Goal: Task Accomplishment & Management: Use online tool/utility

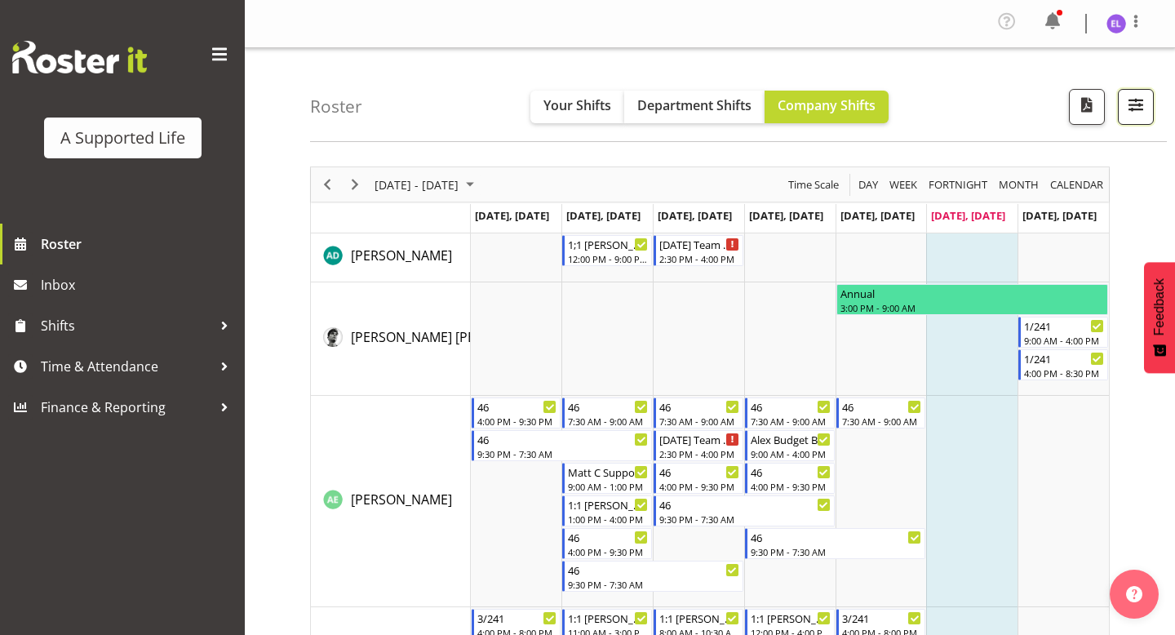
click at [1137, 99] on span "button" at bounding box center [1136, 104] width 21 height 21
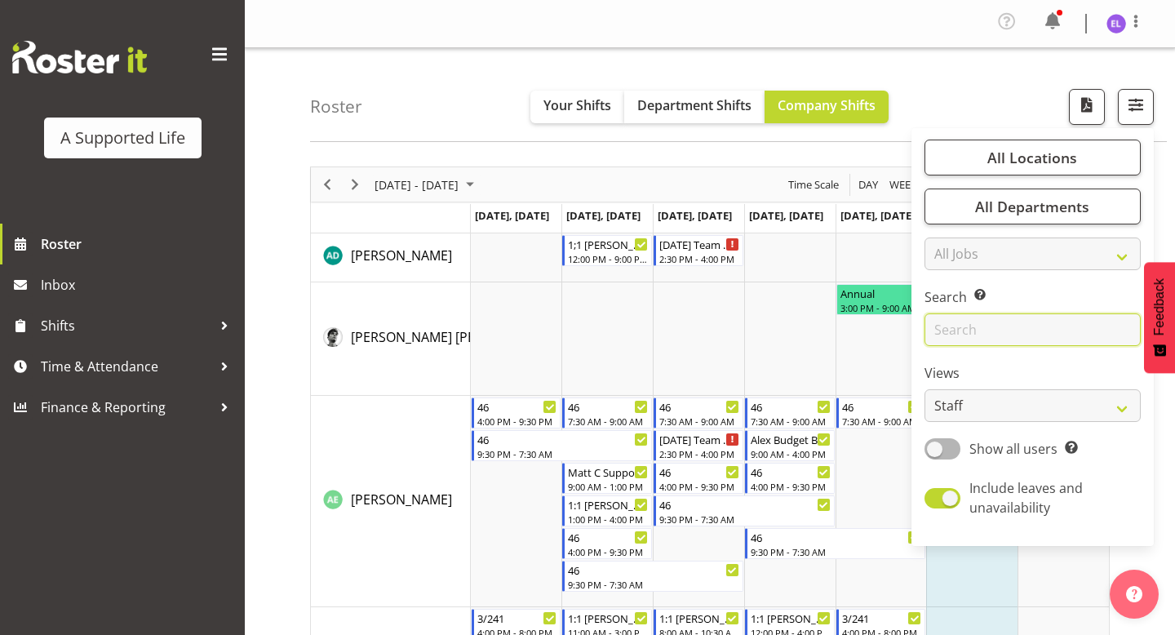
click at [979, 324] on input "text" at bounding box center [1033, 329] width 216 height 33
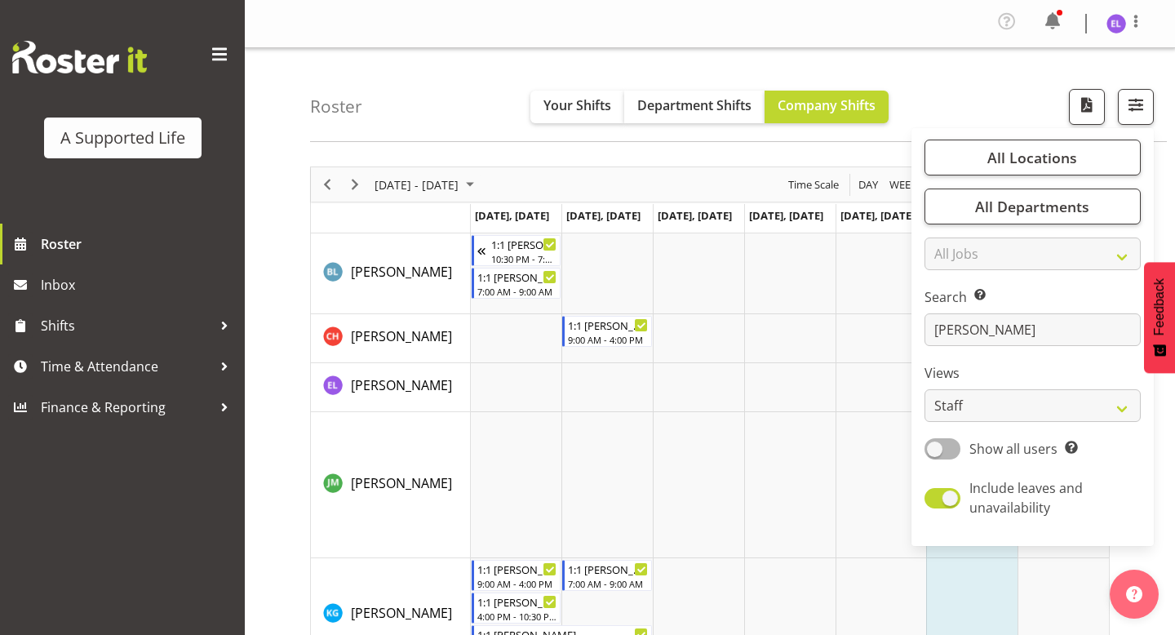
click at [702, 140] on div "Roster Your Shifts Department Shifts Company Shifts All Locations Clear [STREET…" at bounding box center [738, 95] width 857 height 94
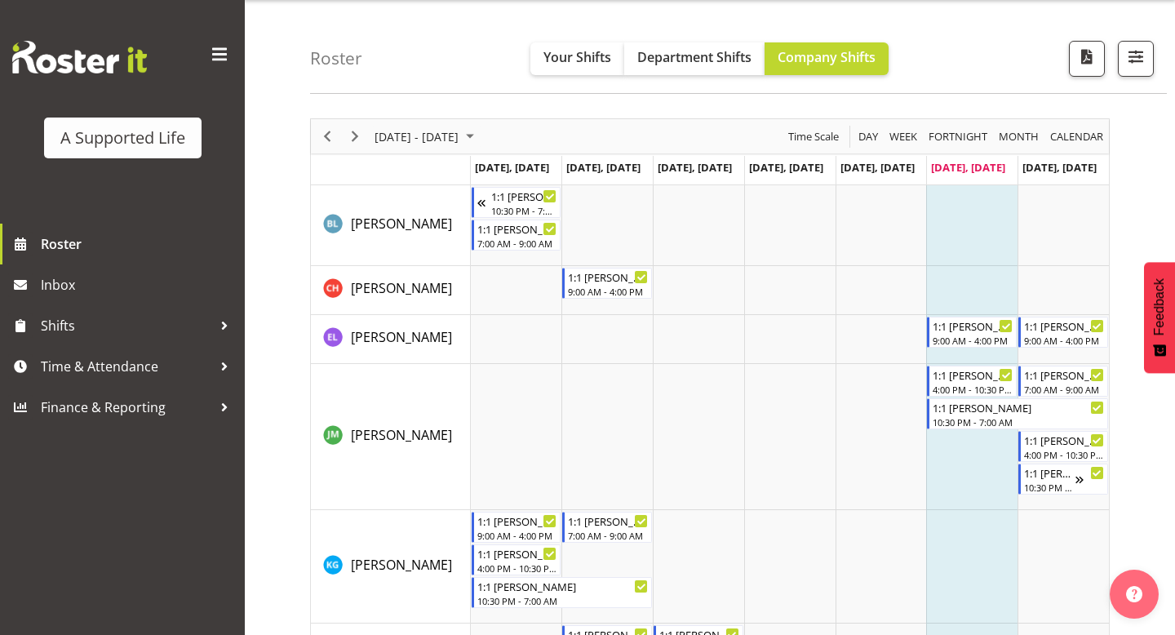
scroll to position [45, 0]
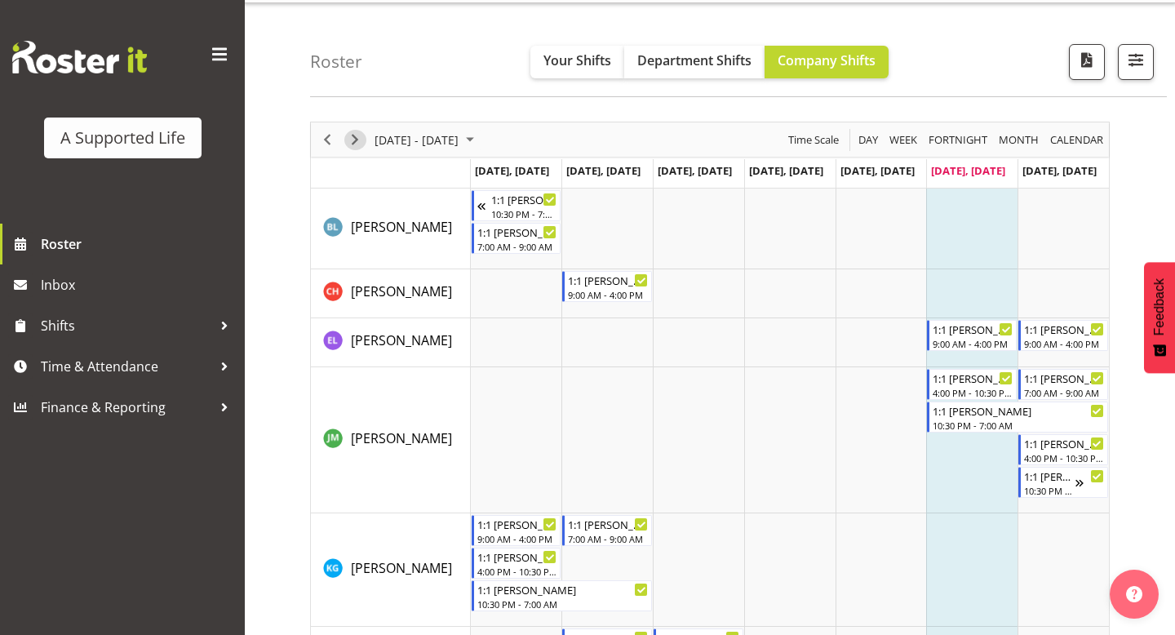
click at [361, 142] on span "Next" at bounding box center [355, 140] width 20 height 20
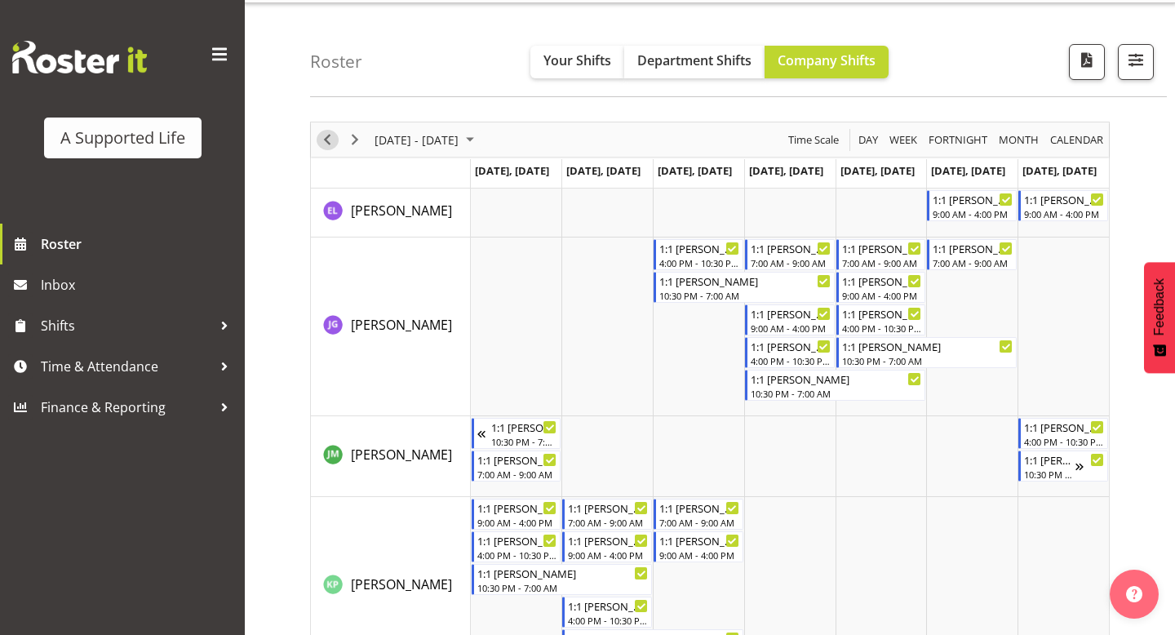
click at [327, 140] on span "Previous" at bounding box center [328, 140] width 20 height 20
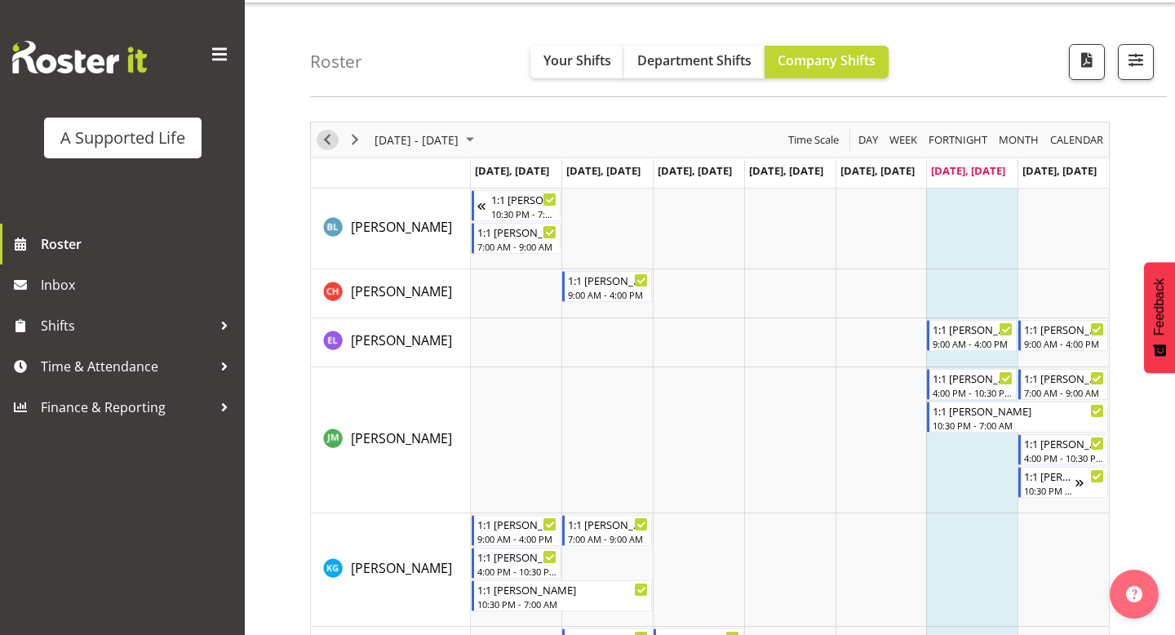
click at [328, 141] on span "Previous" at bounding box center [328, 140] width 20 height 20
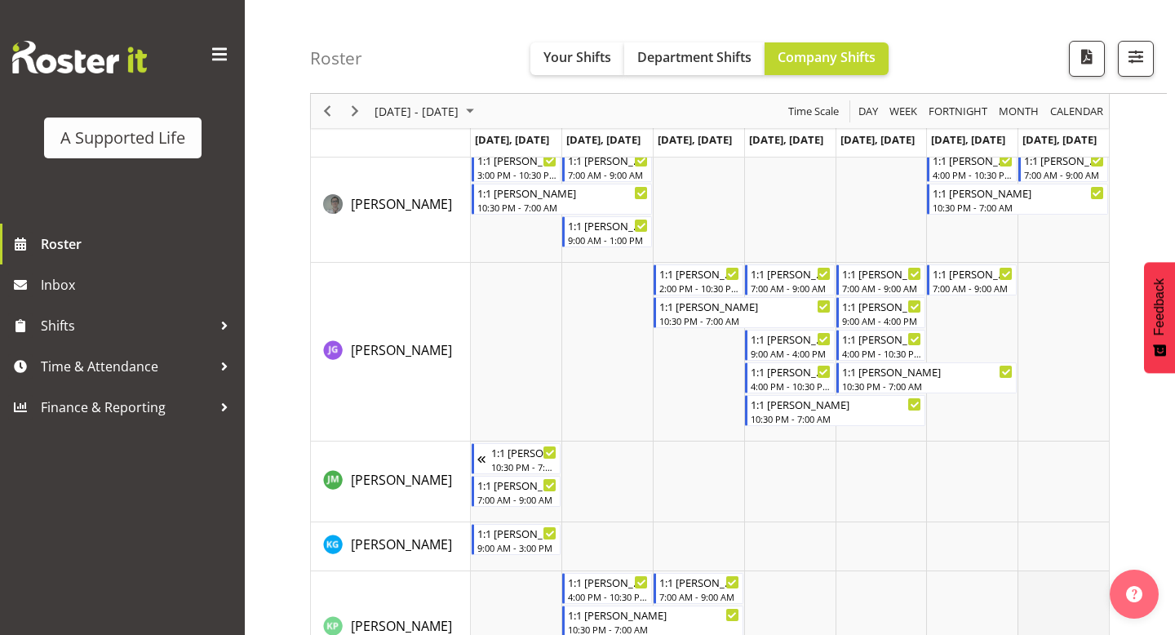
scroll to position [215, 0]
click at [362, 112] on span "Next" at bounding box center [355, 111] width 20 height 20
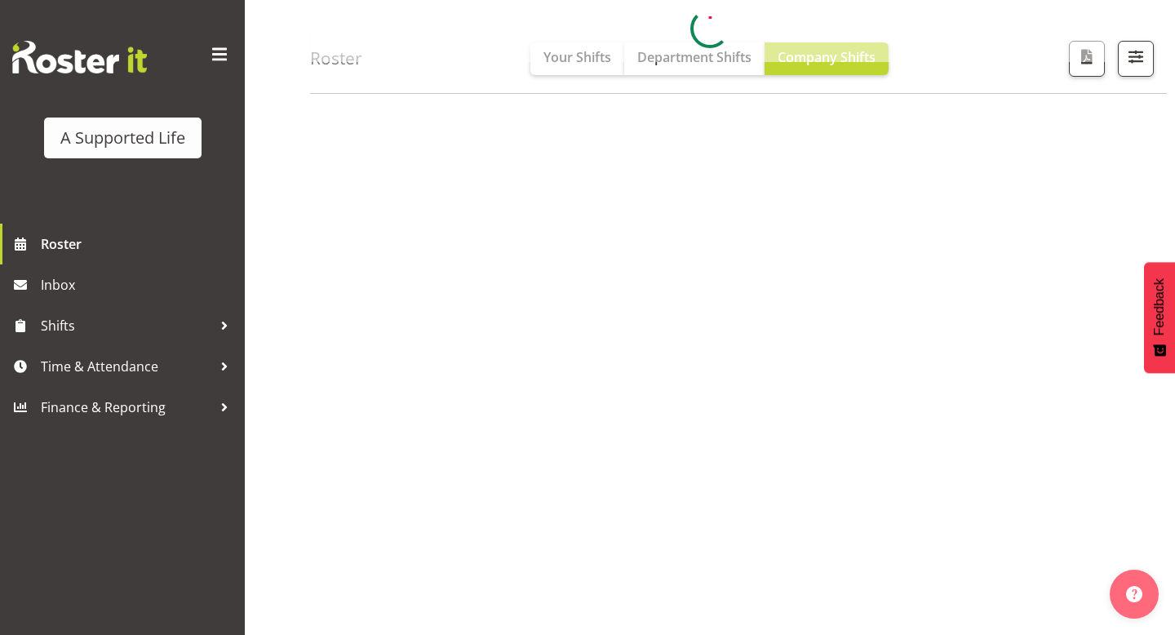
scroll to position [172, 0]
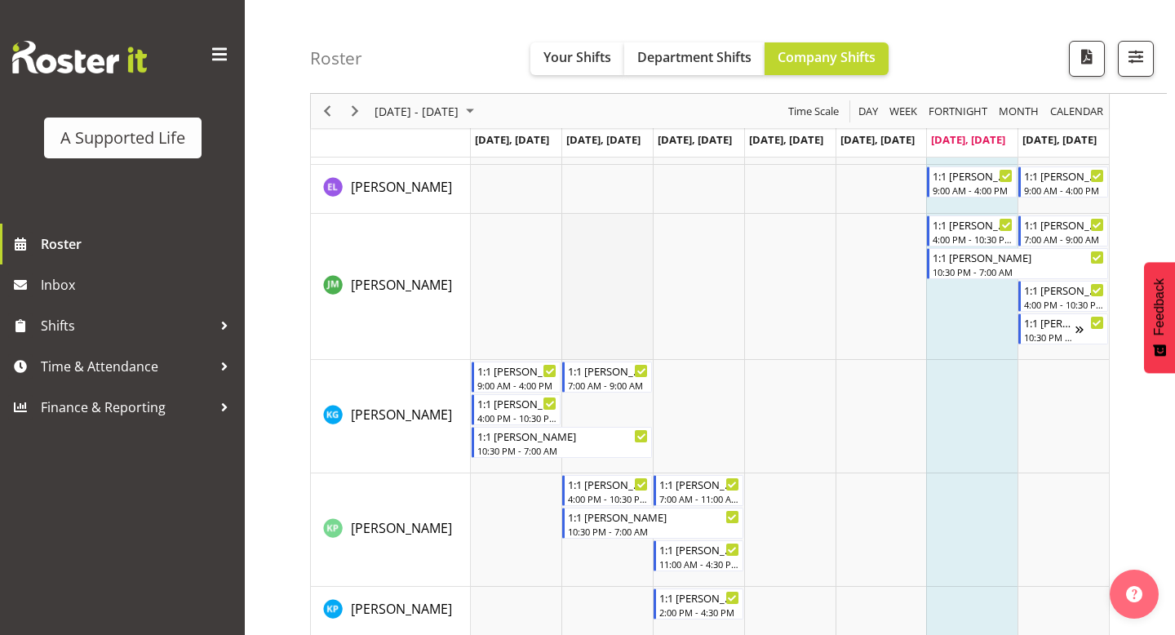
scroll to position [191, 0]
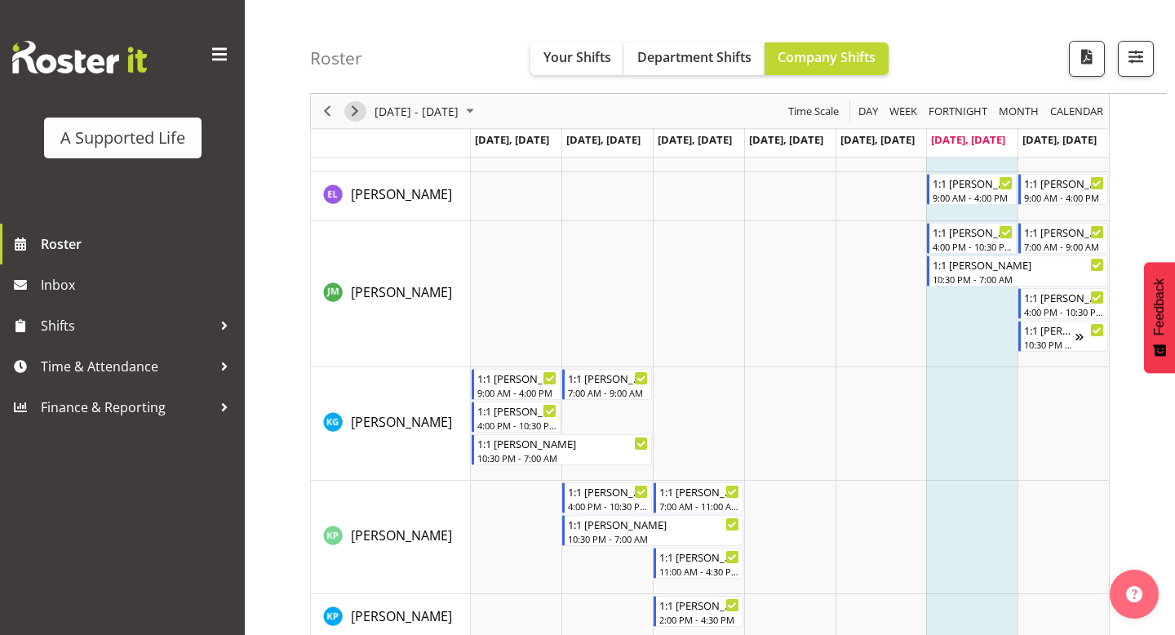
click at [359, 109] on span "Next" at bounding box center [355, 111] width 20 height 20
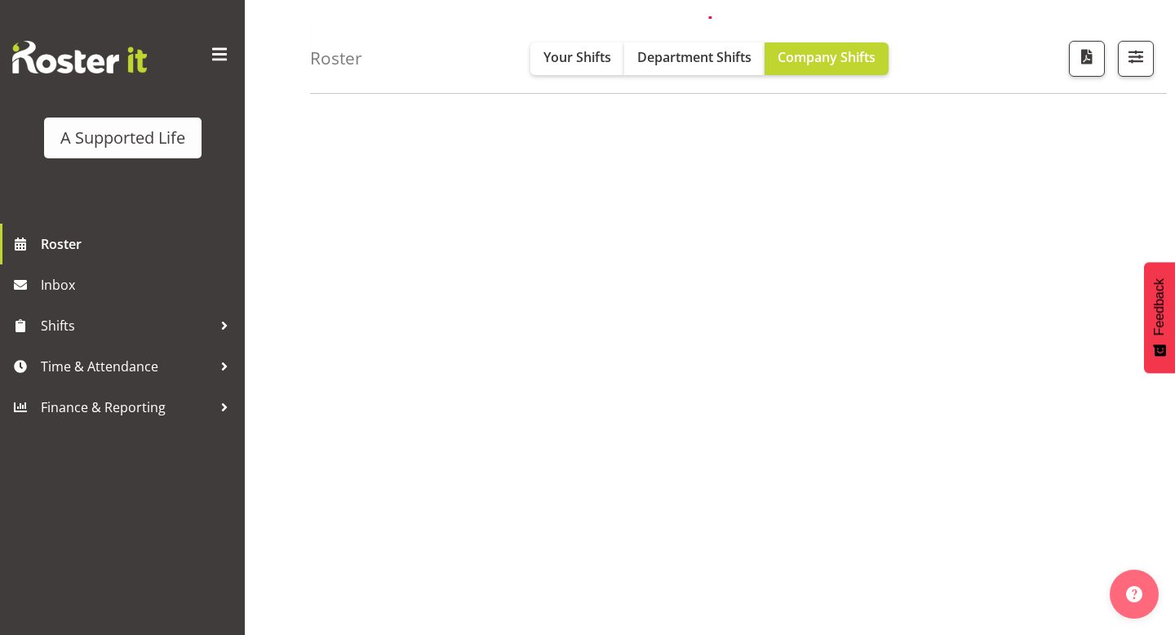
scroll to position [172, 0]
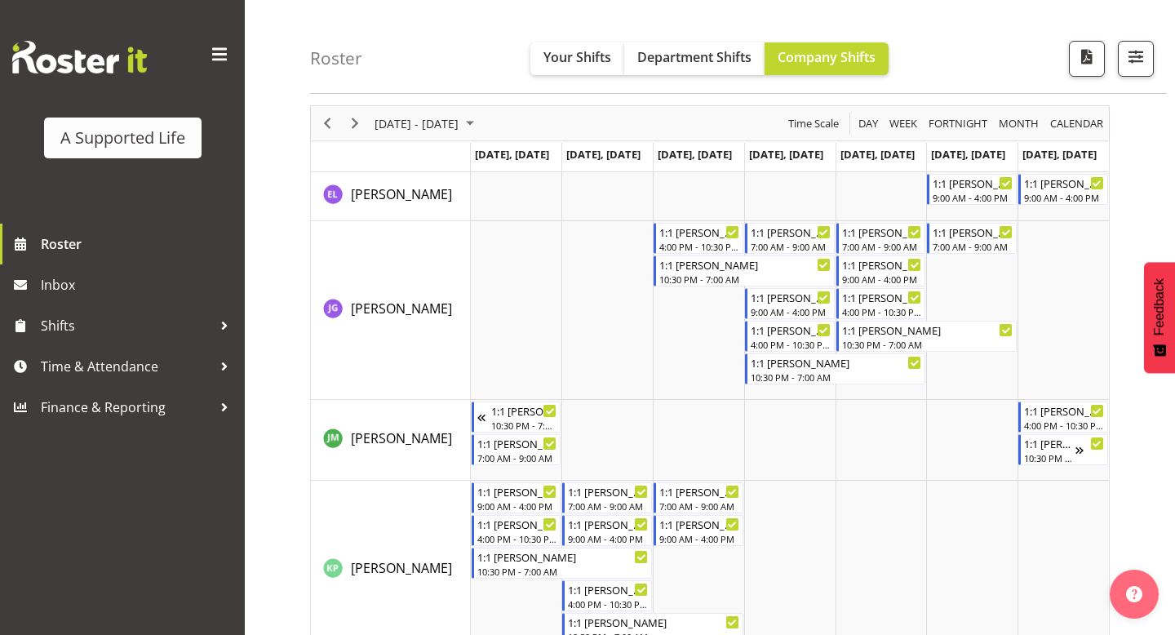
scroll to position [51, 0]
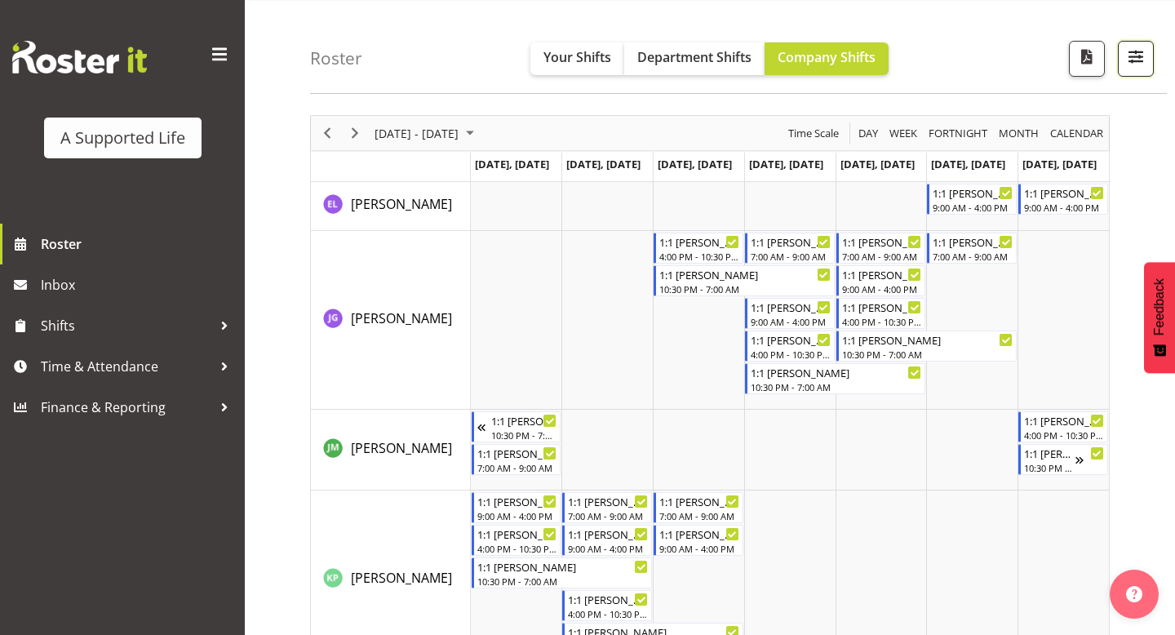
click at [1129, 76] on button "button" at bounding box center [1136, 59] width 36 height 36
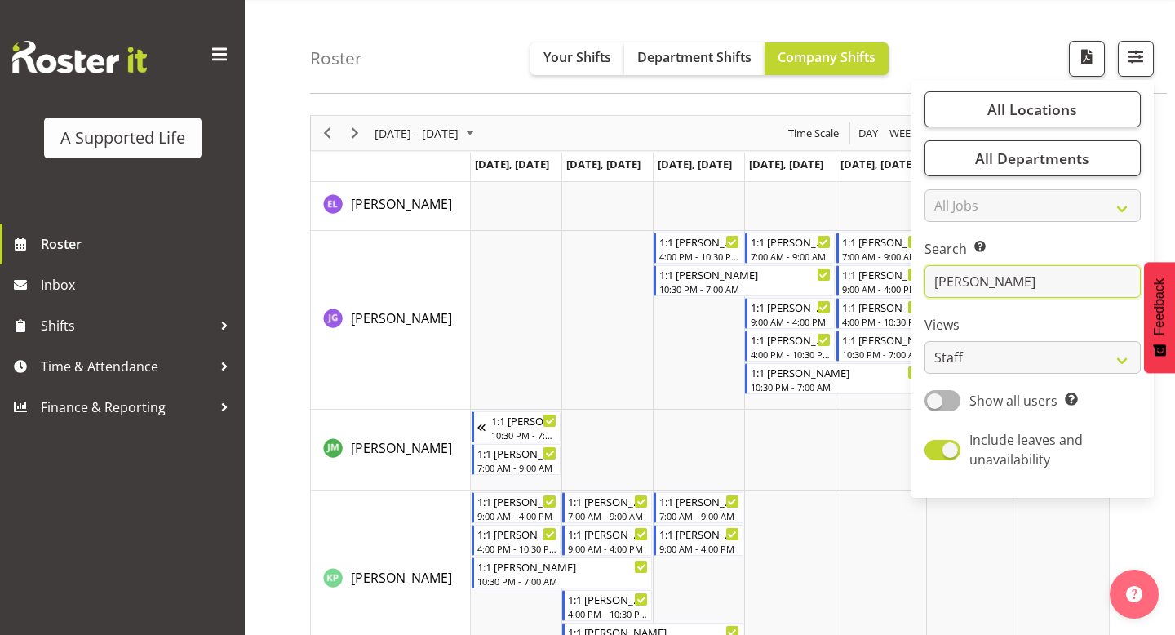
drag, startPoint x: 998, startPoint y: 280, endPoint x: 898, endPoint y: 280, distance: 100.4
click at [898, 280] on div "Roster Your Shifts Department Shifts Company Shifts All Locations Clear [STREET…" at bounding box center [710, 380] width 930 height 766
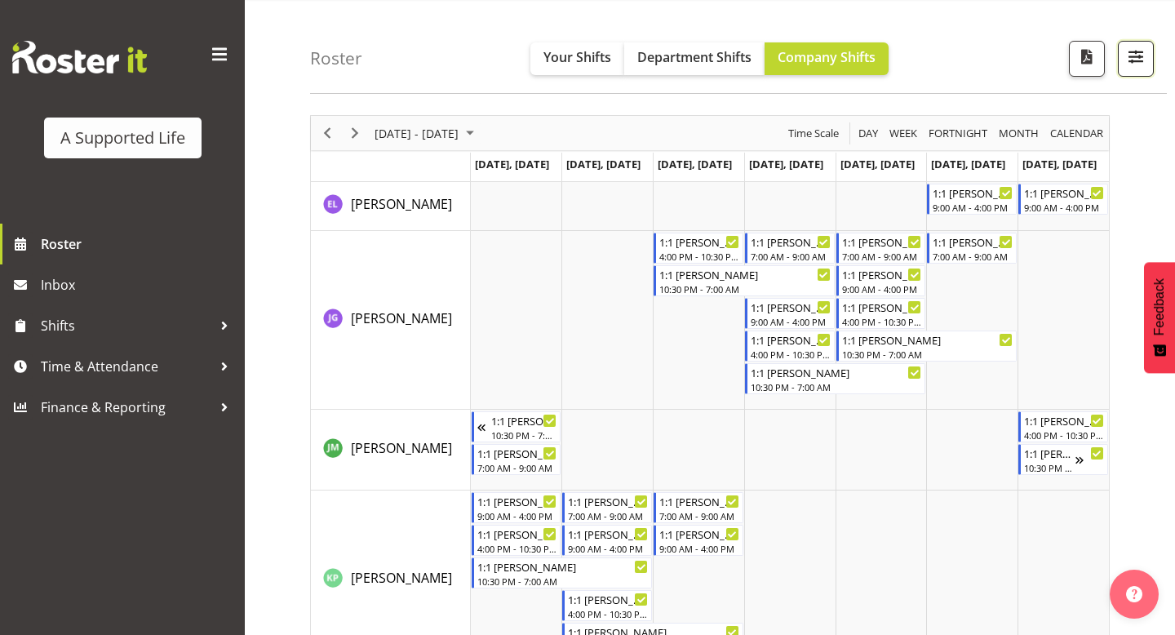
click at [1141, 51] on span "button" at bounding box center [1136, 56] width 21 height 21
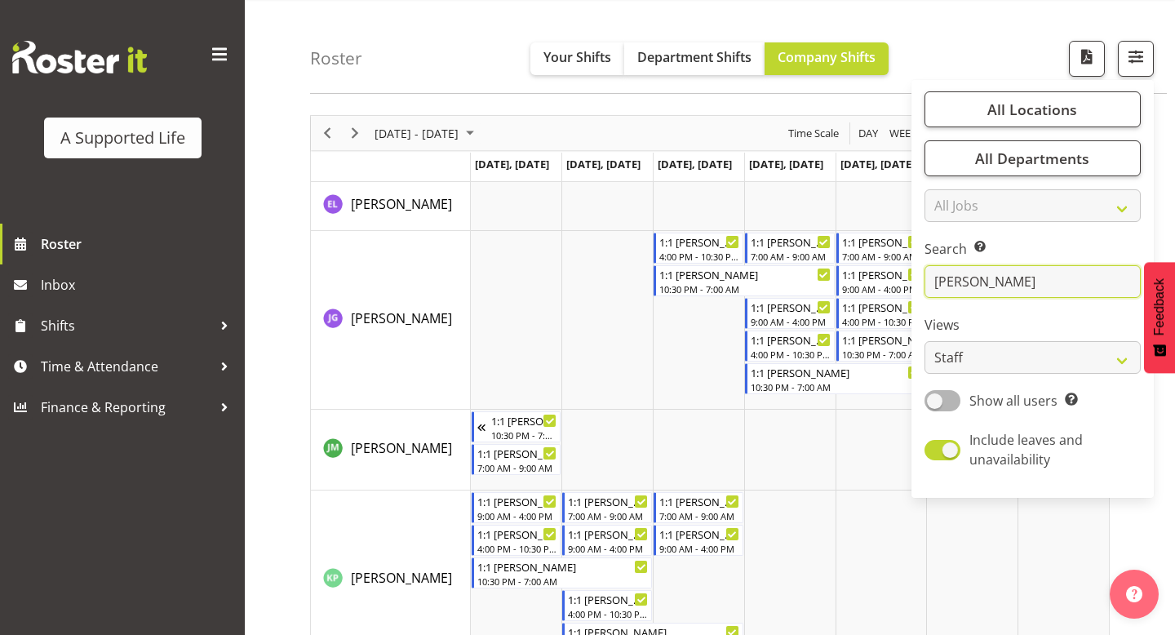
click at [1000, 282] on input "[PERSON_NAME]" at bounding box center [1033, 281] width 216 height 33
type input "m"
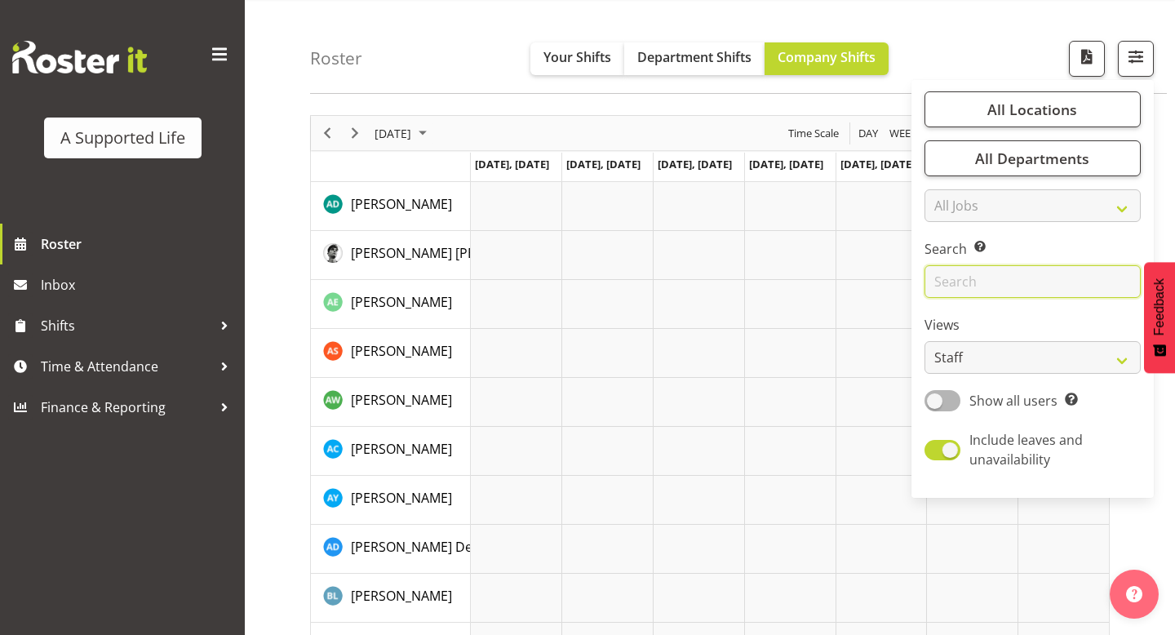
scroll to position [0, 0]
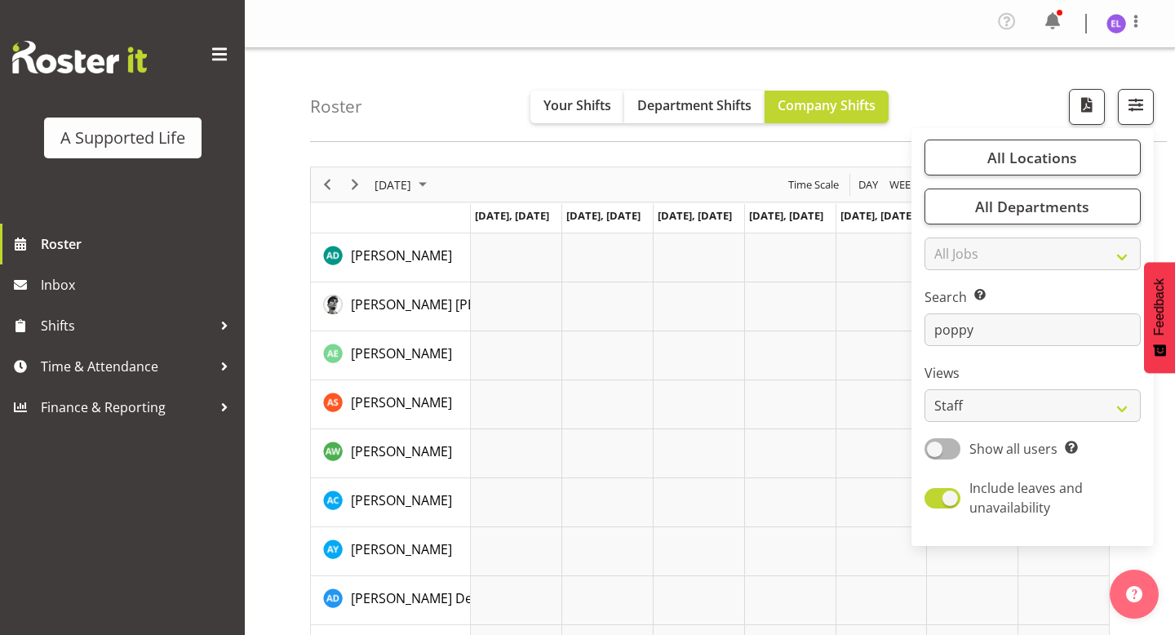
click at [0, 0] on div "Timeline Week of September 13, 2025" at bounding box center [0, 0] width 0 height 0
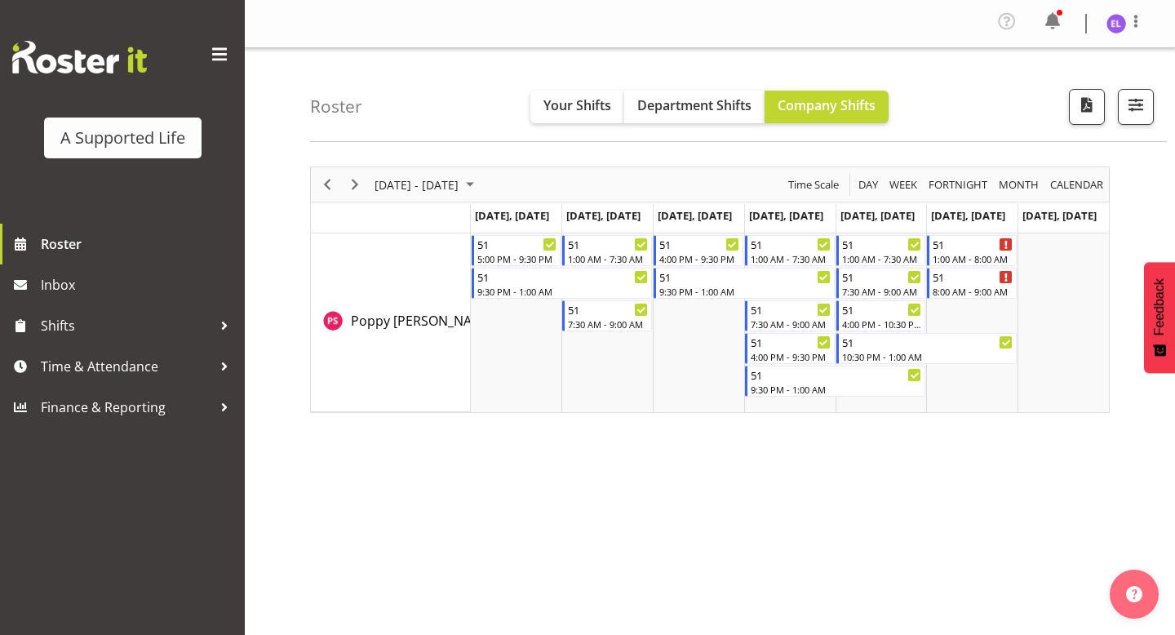
click at [680, 445] on div "[DATE] - [DATE] [DATE] Day Week Fortnight Month calendar Month Agenda Time Scal…" at bounding box center [742, 480] width 865 height 653
click at [353, 184] on span "Next" at bounding box center [355, 185] width 20 height 20
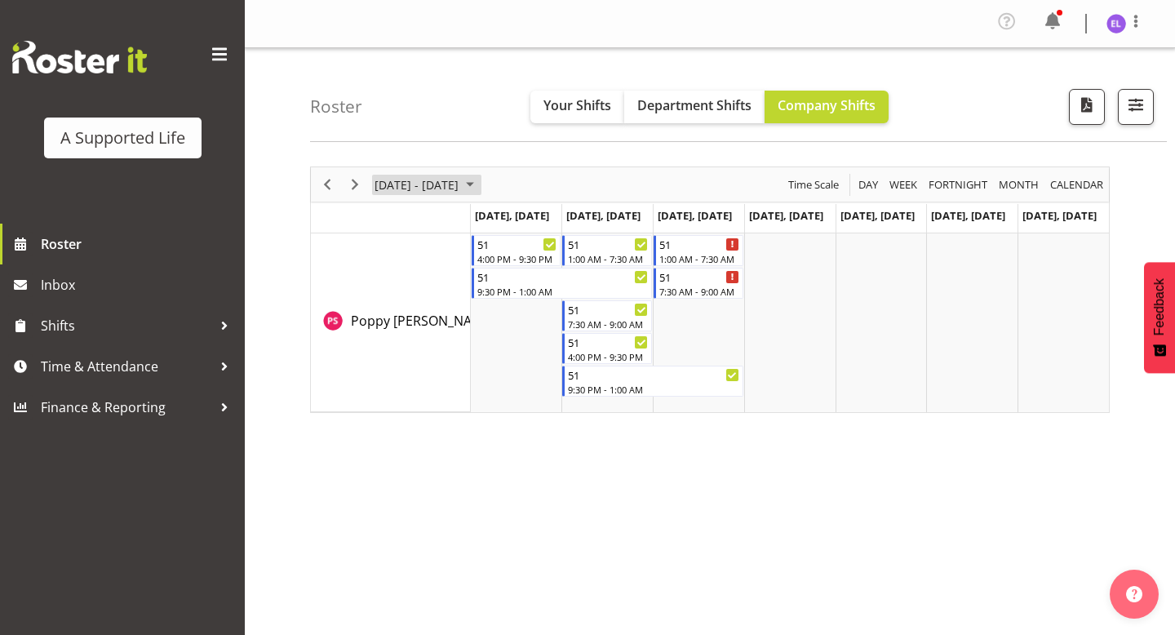
click at [414, 181] on span "[DATE] - [DATE]" at bounding box center [416, 185] width 87 height 20
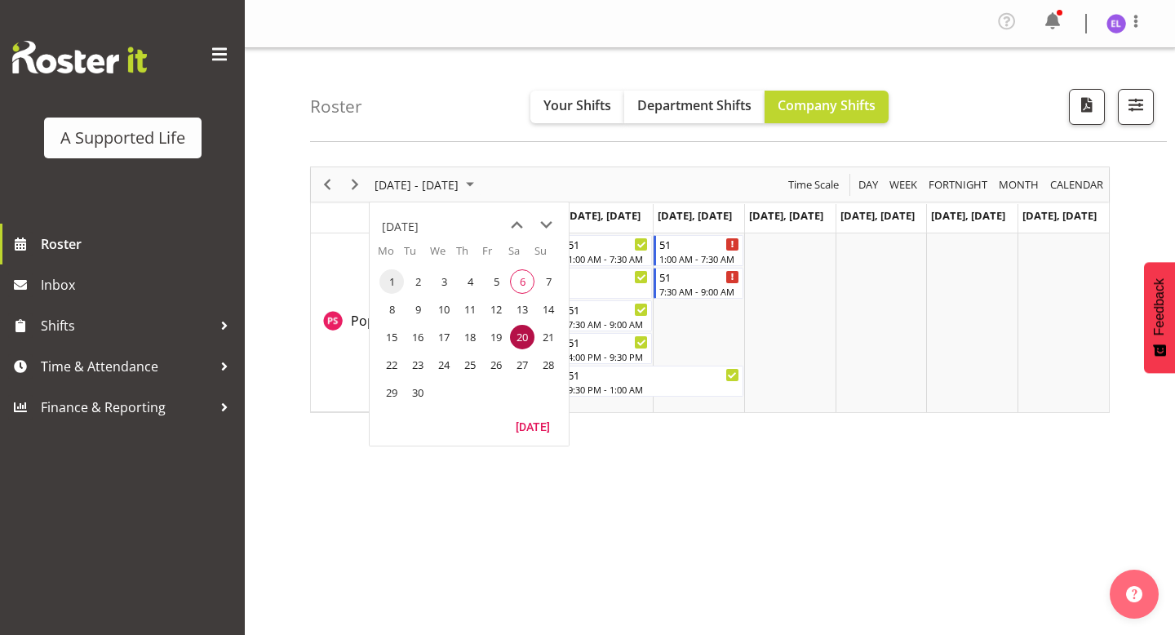
click at [393, 283] on span "1" at bounding box center [392, 281] width 24 height 24
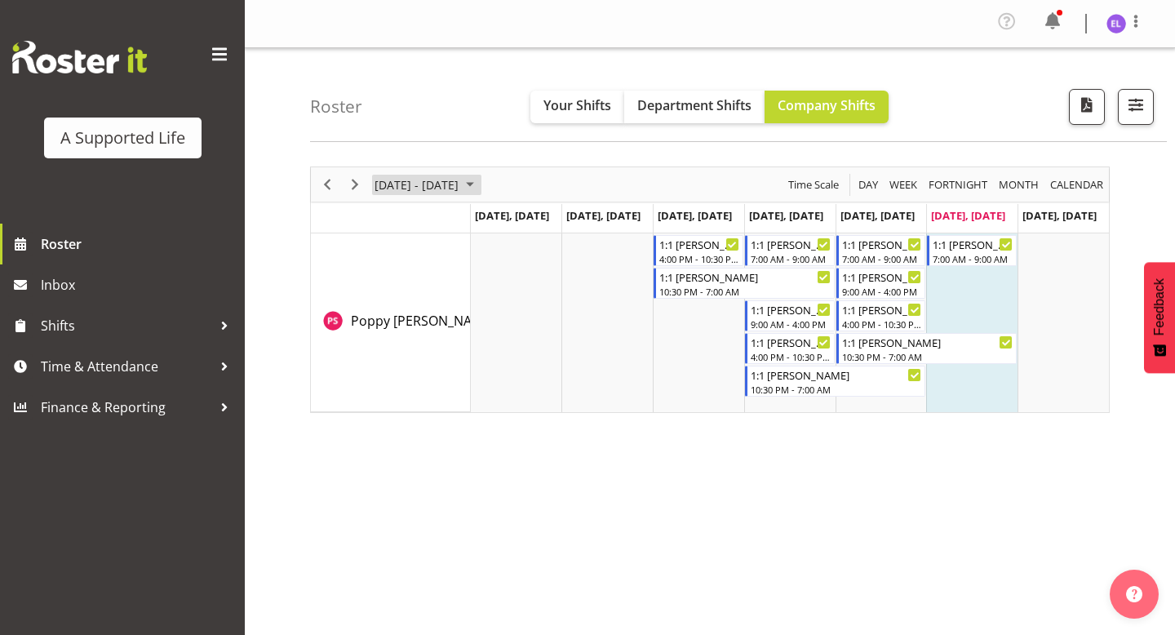
click at [460, 181] on span "[DATE] - [DATE]" at bounding box center [416, 185] width 87 height 20
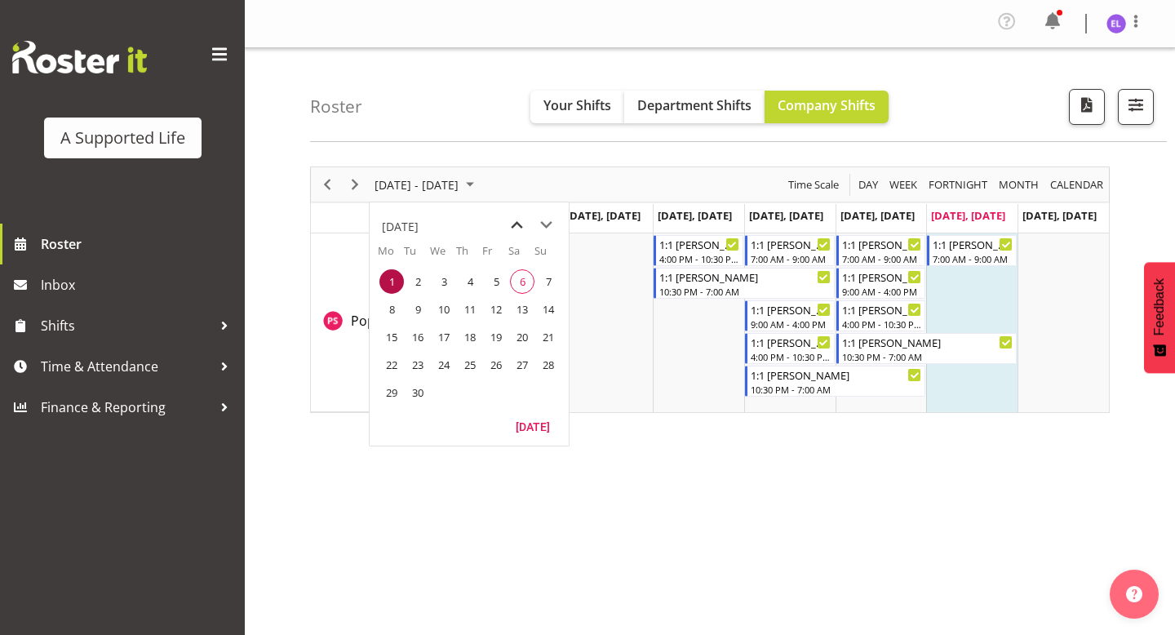
click at [527, 228] on span "previous month" at bounding box center [517, 225] width 29 height 29
click at [392, 399] on span "25" at bounding box center [392, 392] width 24 height 24
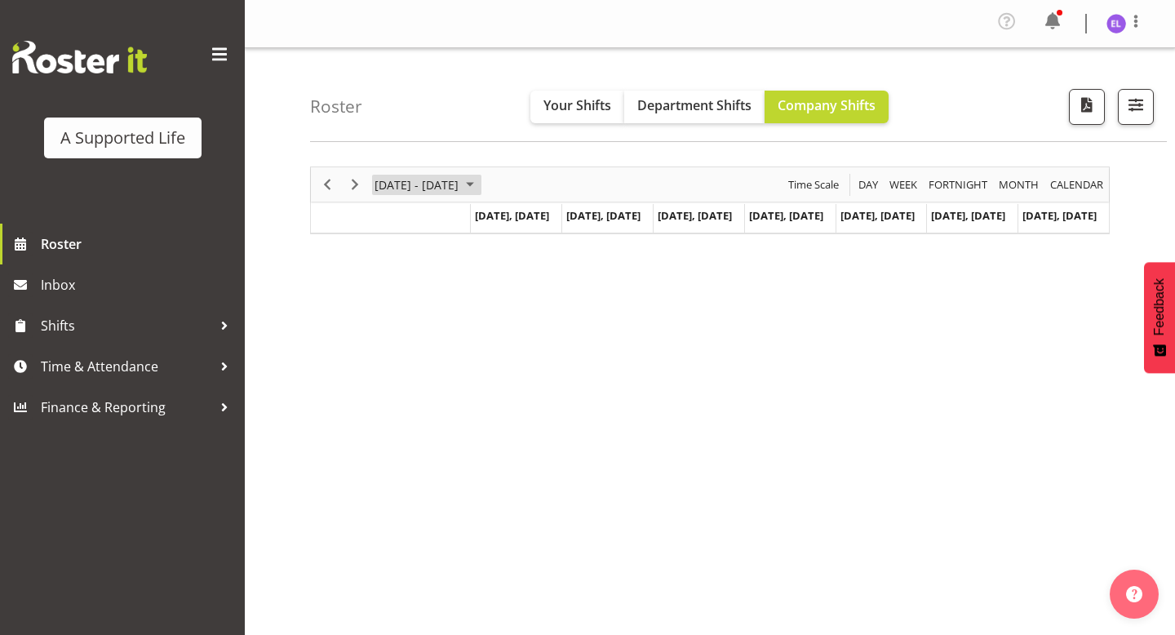
click at [374, 184] on span "[DATE] - [DATE]" at bounding box center [416, 185] width 87 height 20
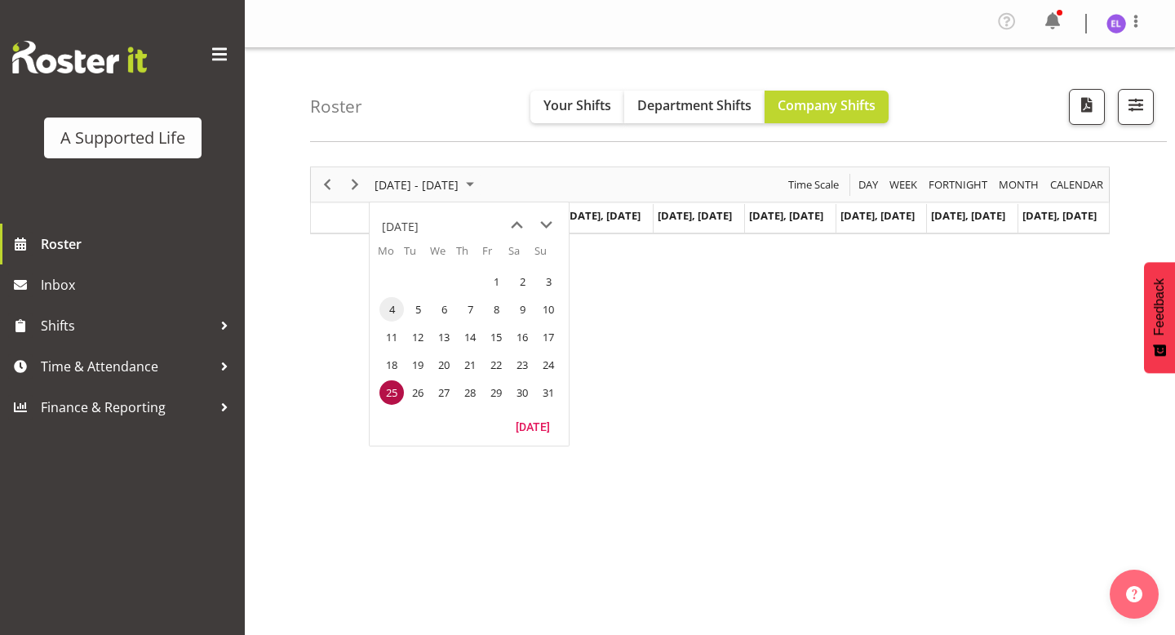
click at [390, 313] on span "4" at bounding box center [392, 309] width 24 height 24
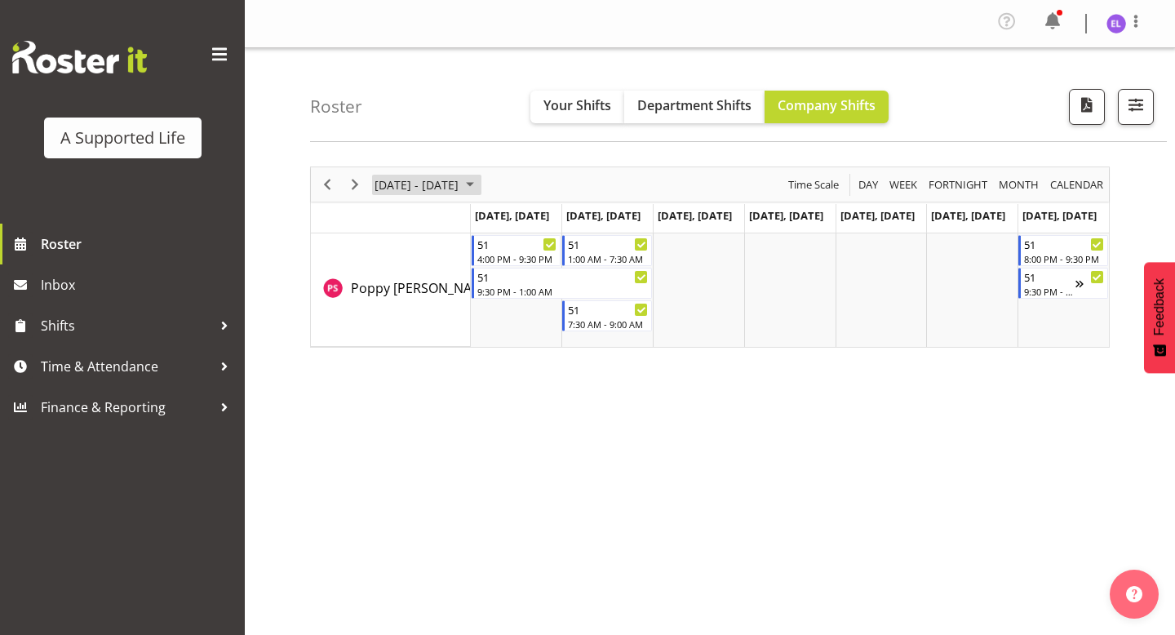
click at [395, 187] on span "[DATE] - [DATE]" at bounding box center [416, 185] width 87 height 20
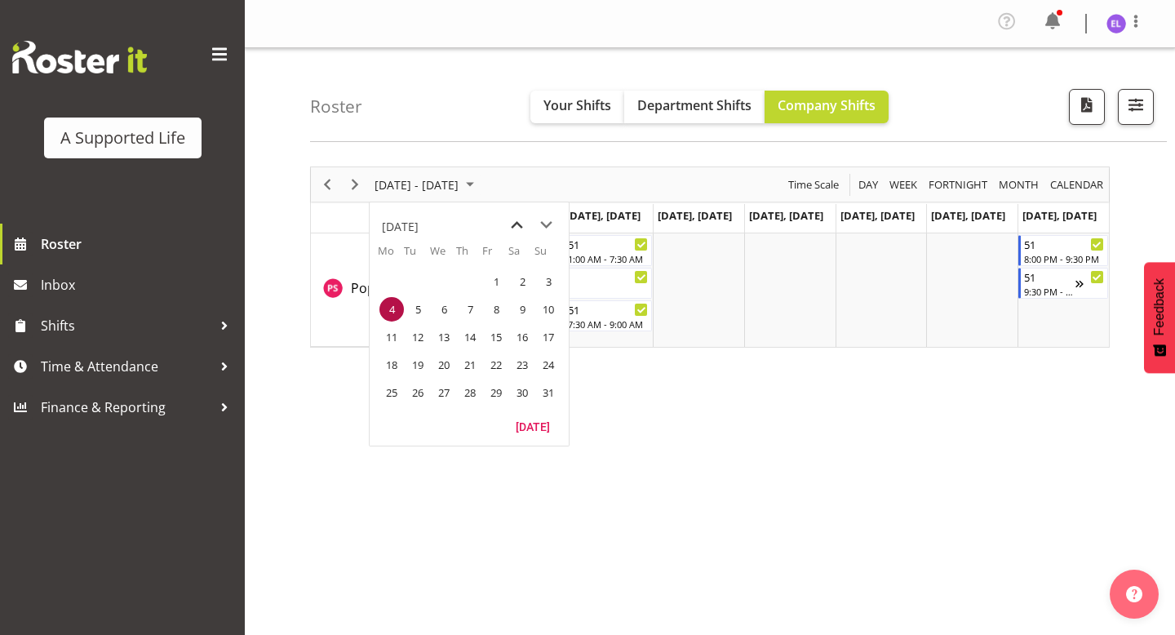
click at [523, 224] on span "previous month" at bounding box center [517, 225] width 29 height 29
click at [393, 380] on span "28" at bounding box center [392, 392] width 24 height 24
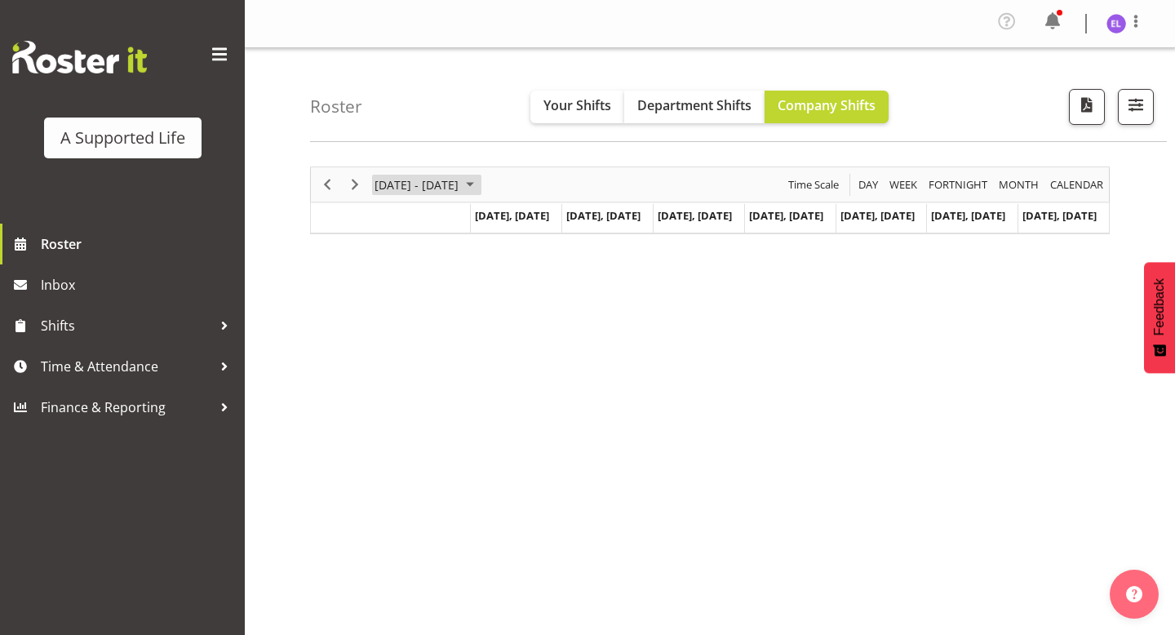
click at [460, 188] on span "[DATE] - [DATE]" at bounding box center [416, 185] width 87 height 20
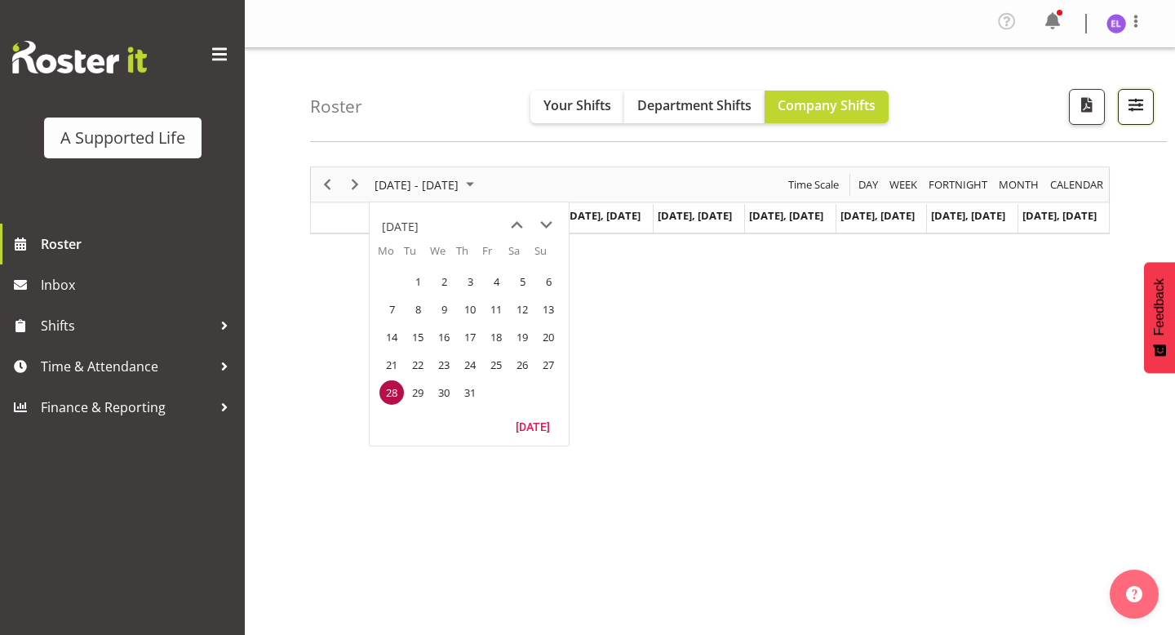
click at [1149, 113] on button "button" at bounding box center [1136, 107] width 36 height 36
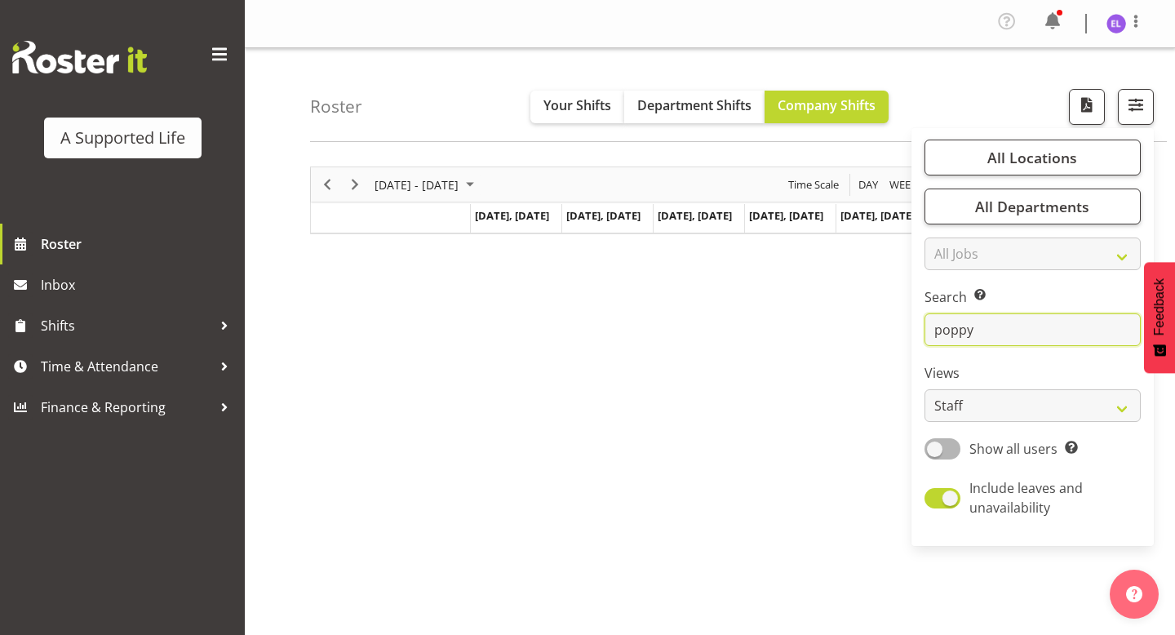
drag, startPoint x: 995, startPoint y: 326, endPoint x: 850, endPoint y: 326, distance: 144.5
click at [850, 326] on div "Roster Your Shifts Department Shifts Company Shifts All Locations Clear [STREET…" at bounding box center [710, 427] width 930 height 759
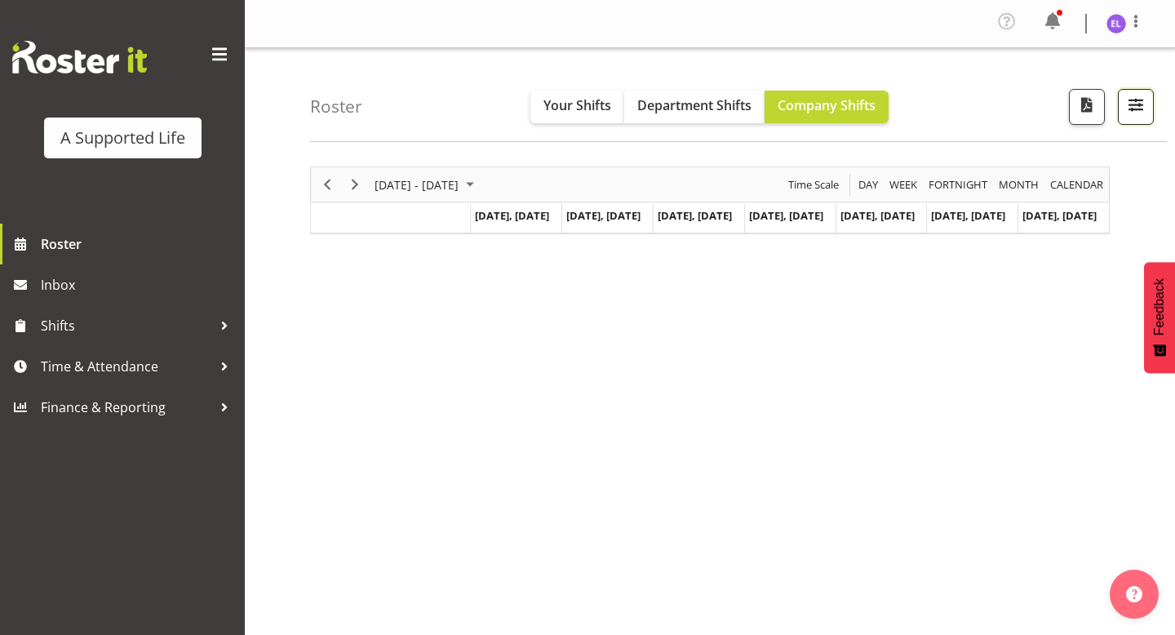
click at [1132, 98] on span "button" at bounding box center [1136, 104] width 21 height 21
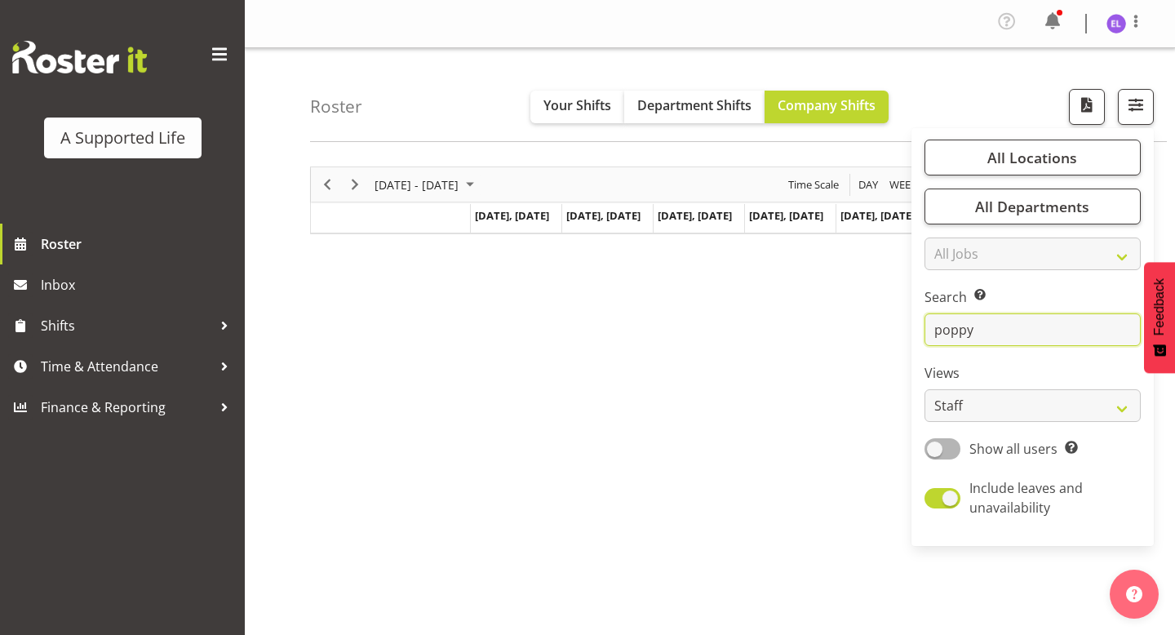
click at [980, 319] on input "poppy" at bounding box center [1033, 329] width 216 height 33
type input "p"
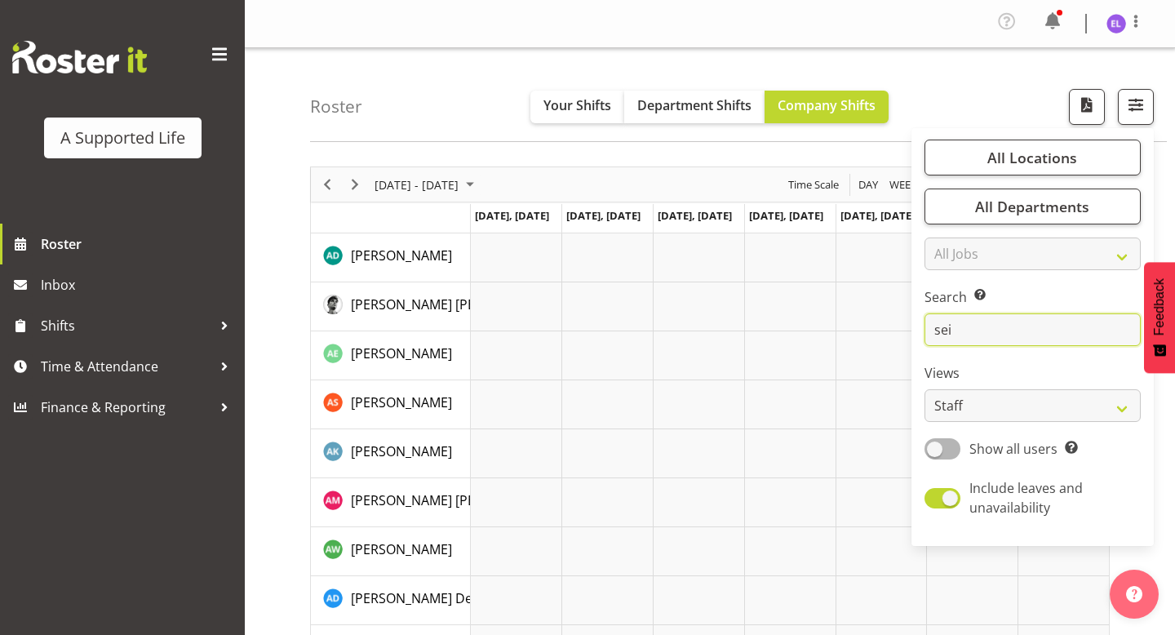
type input "sei"
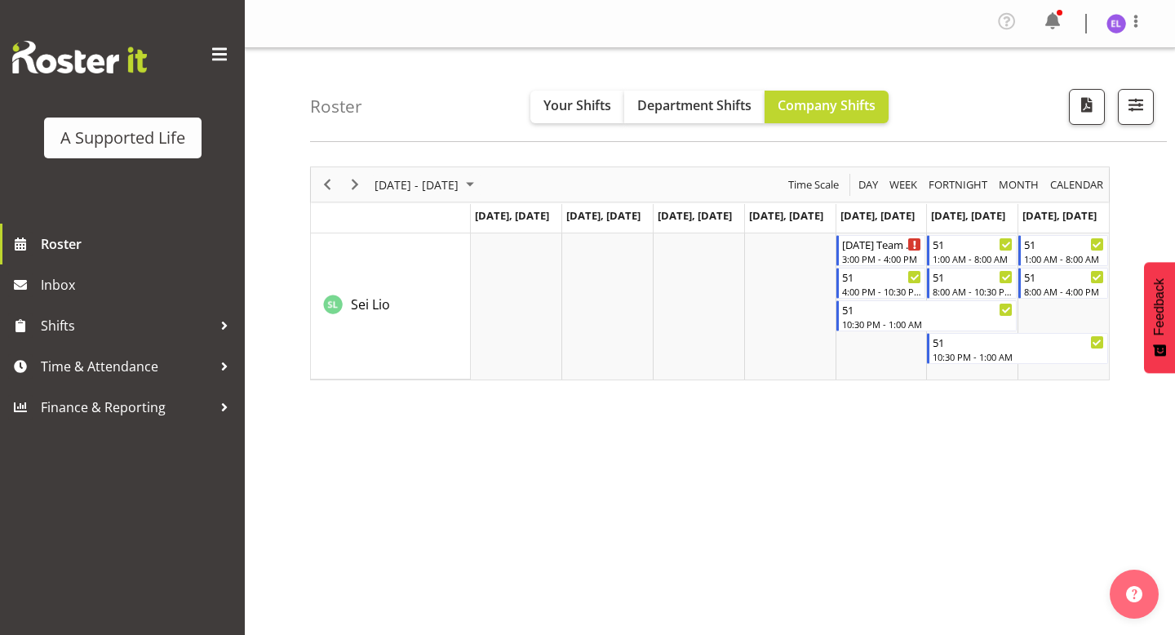
click at [715, 167] on div "[DATE] - [DATE] [DATE] Day Week Fortnight Month calendar Month Agenda Time Scale" at bounding box center [710, 184] width 798 height 34
click at [451, 189] on span "[DATE] - [DATE]" at bounding box center [416, 185] width 87 height 20
click at [544, 229] on span "next month" at bounding box center [546, 225] width 29 height 29
click at [392, 393] on span "25" at bounding box center [392, 392] width 24 height 24
click at [460, 184] on span "[DATE] - [DATE]" at bounding box center [416, 185] width 87 height 20
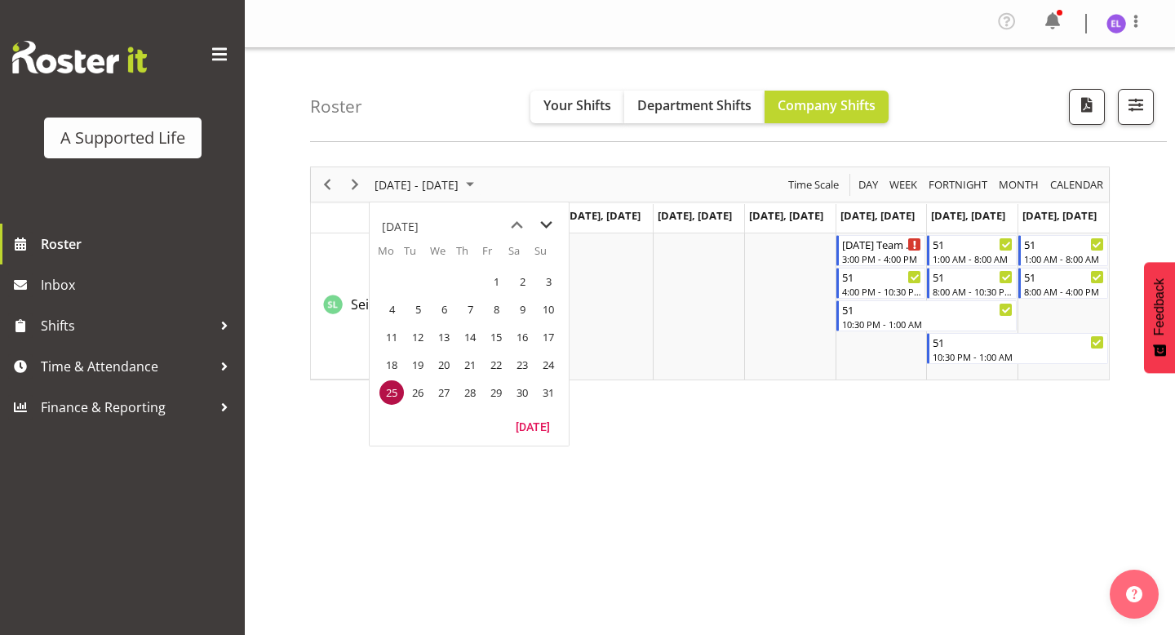
click at [549, 225] on span "next month" at bounding box center [546, 225] width 29 height 29
click at [394, 365] on span "22" at bounding box center [392, 365] width 24 height 24
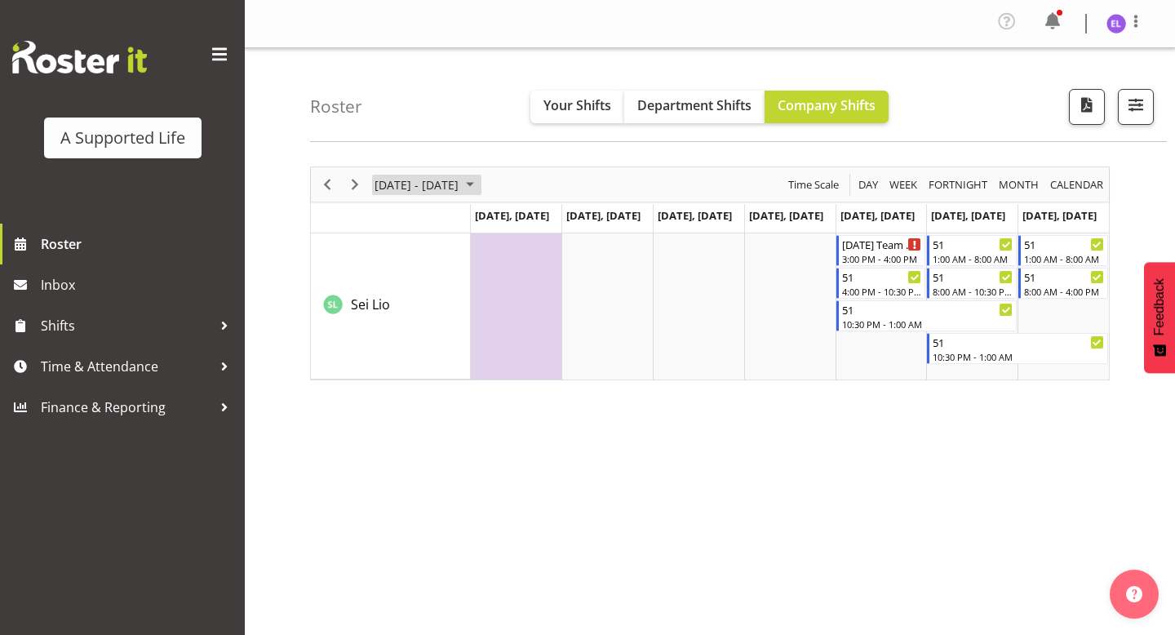
click at [402, 189] on span "[DATE] - [DATE]" at bounding box center [416, 185] width 87 height 20
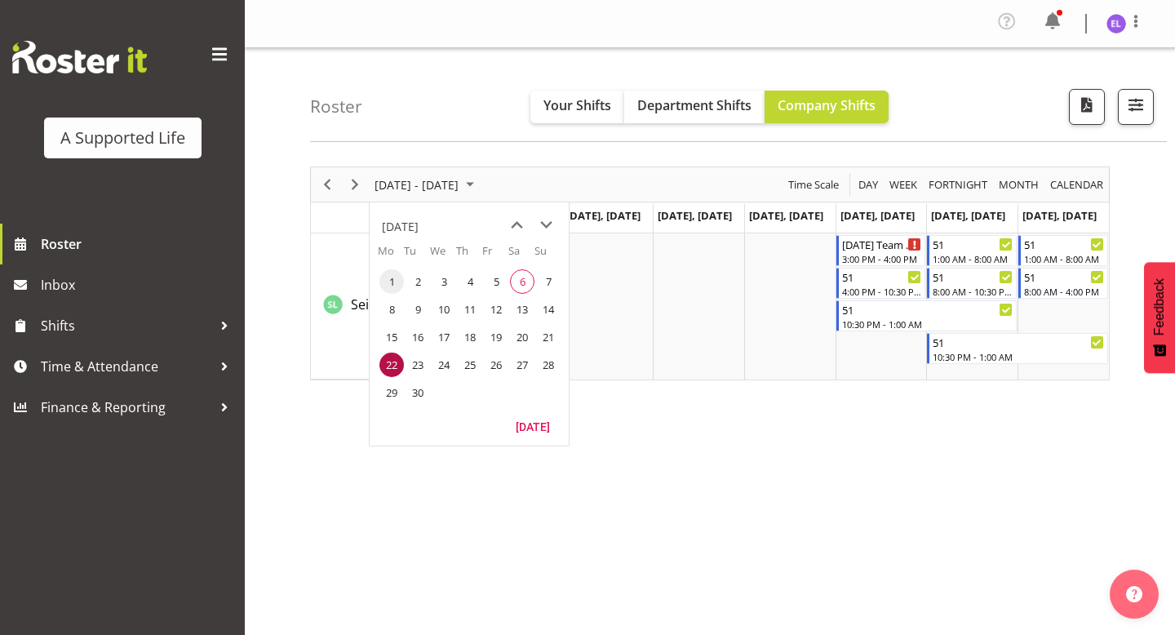
click at [397, 277] on span "1" at bounding box center [392, 281] width 24 height 24
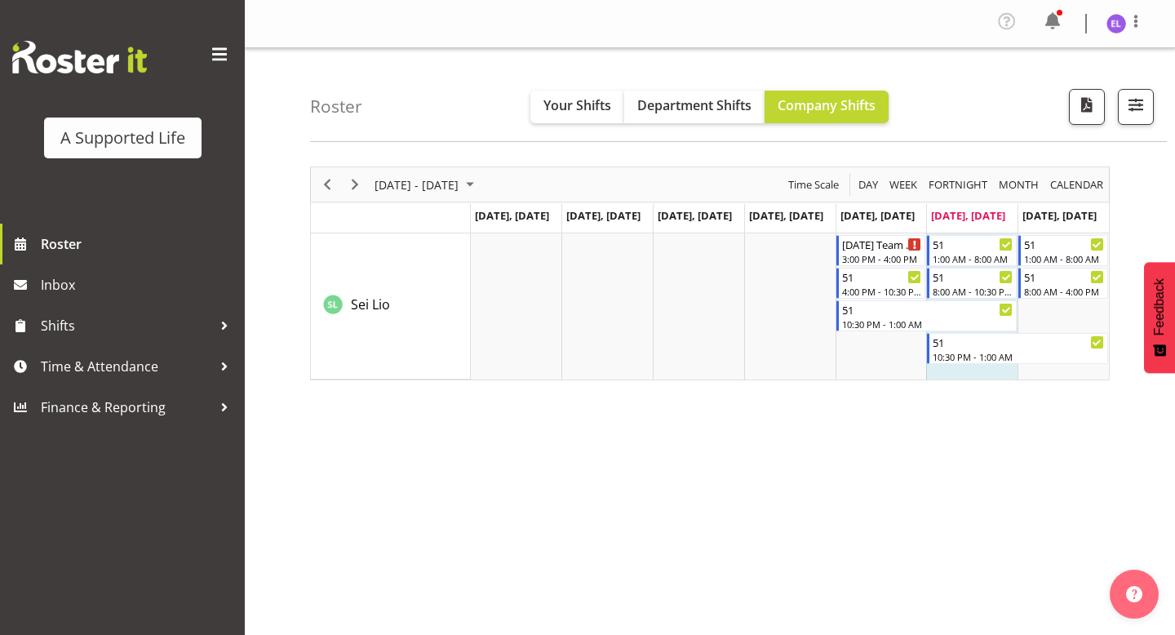
click at [850, 460] on div "[DATE] - [DATE] [DATE] Day Week Fortnight Month calendar Month Agenda Time Scal…" at bounding box center [742, 480] width 865 height 653
